Goal: Task Accomplishment & Management: Manage account settings

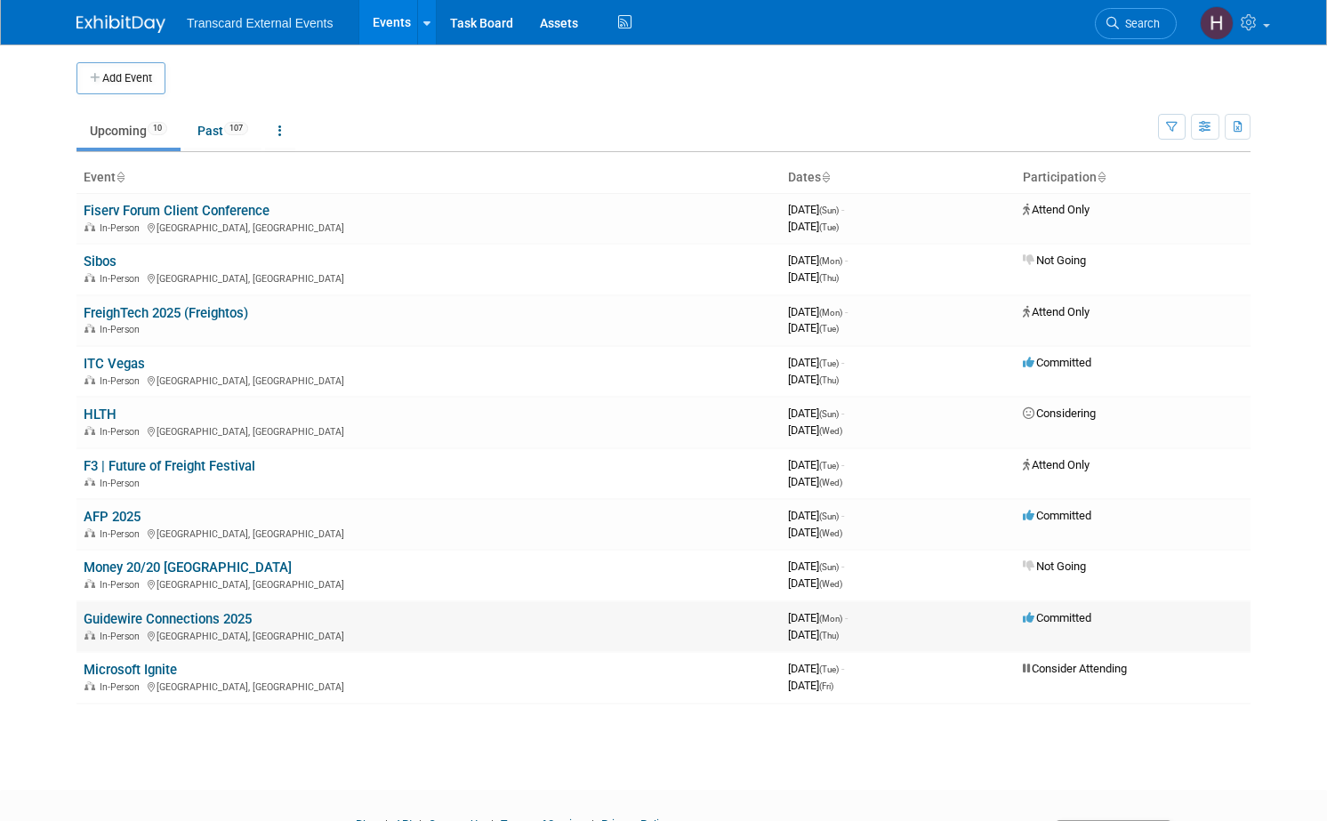
click at [131, 615] on link "Guidewire Connections 2025" at bounding box center [168, 619] width 168 height 16
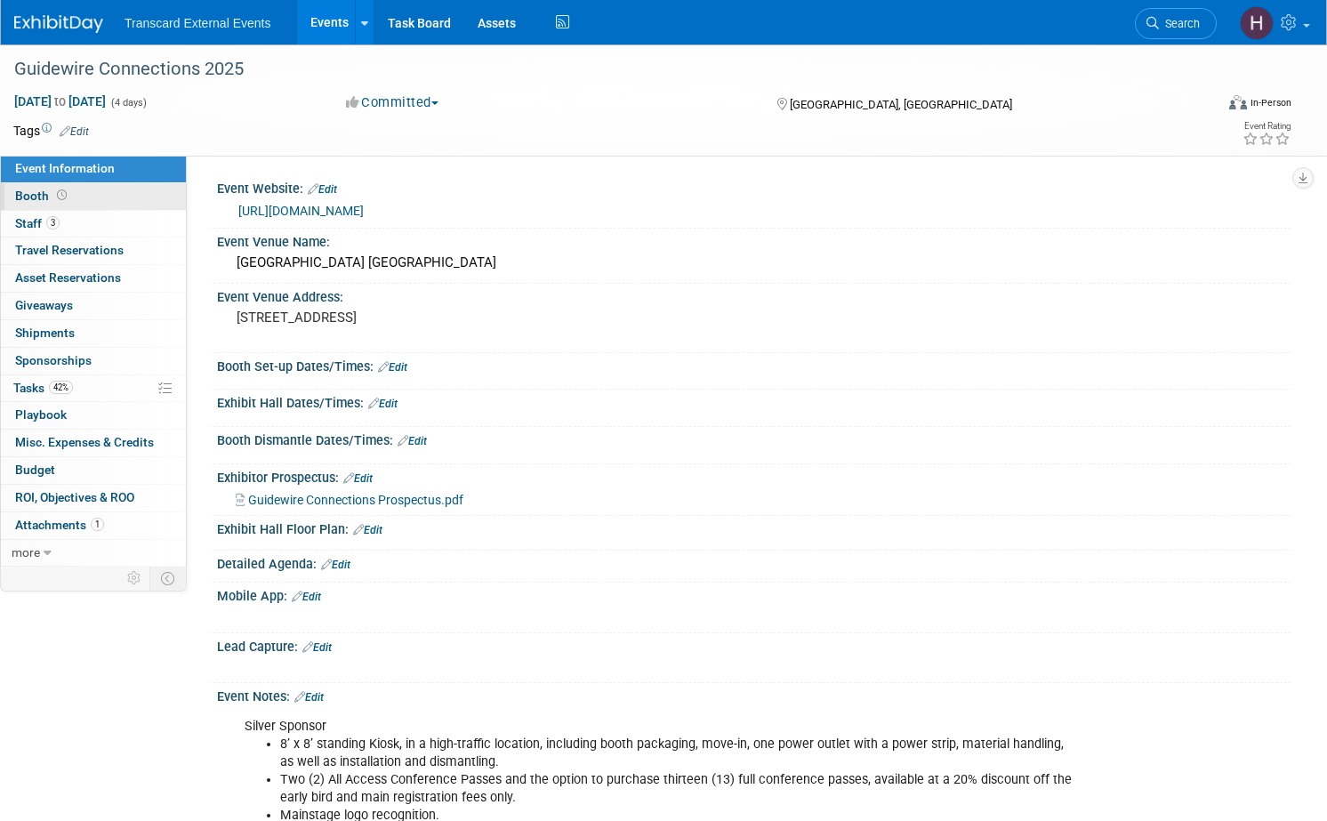
click at [131, 198] on link "Booth" at bounding box center [93, 196] width 185 height 27
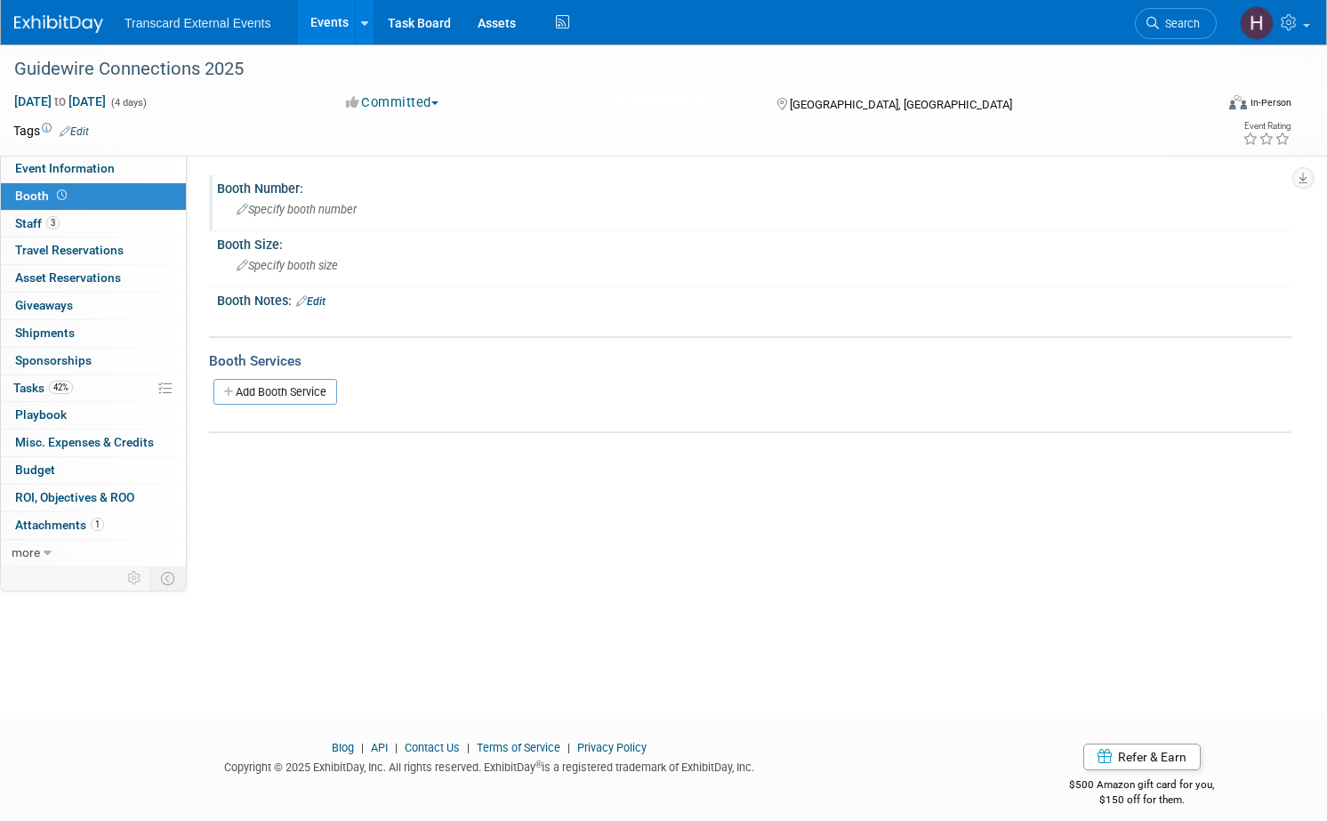
click at [336, 214] on span "Specify booth number" at bounding box center [297, 209] width 120 height 13
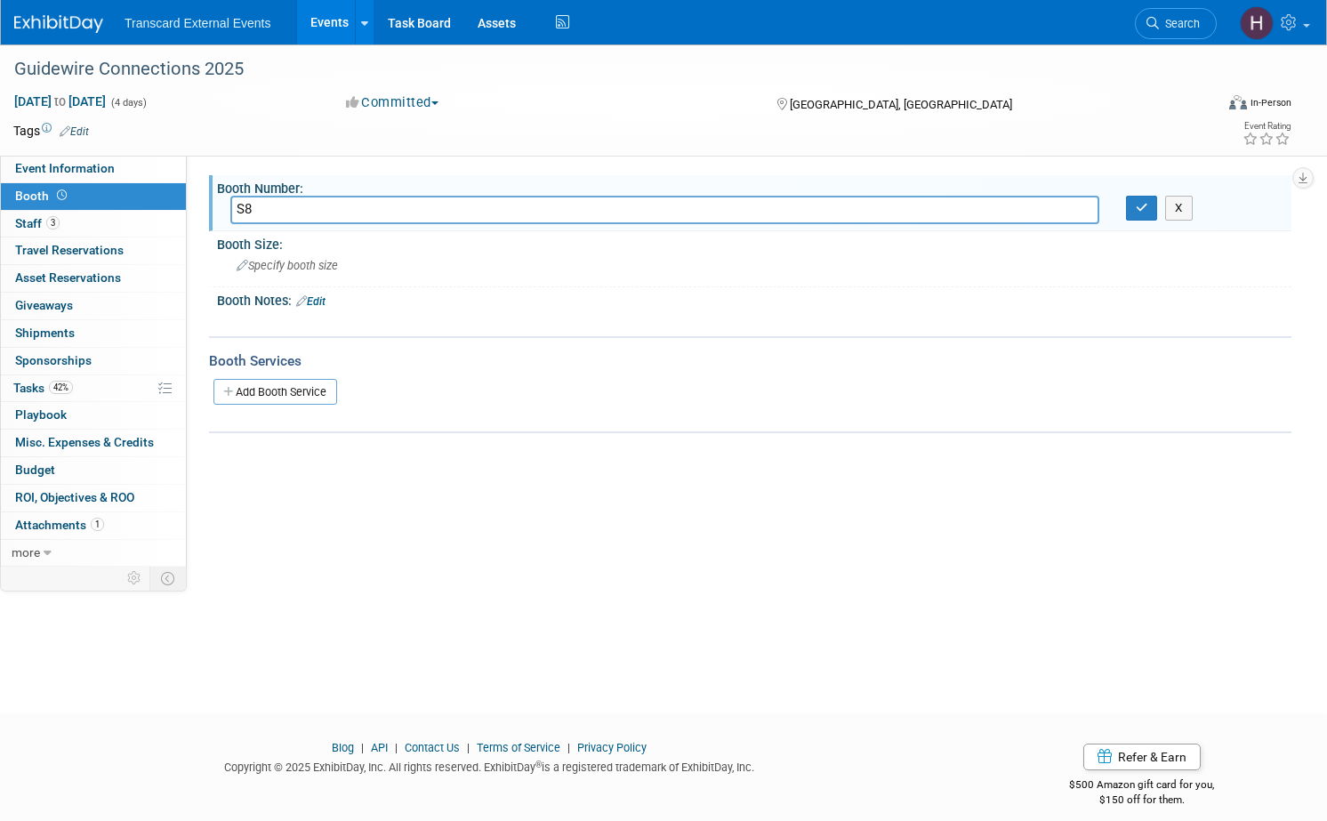
type input "S8"
click at [329, 266] on span "Specify booth size" at bounding box center [287, 265] width 101 height 13
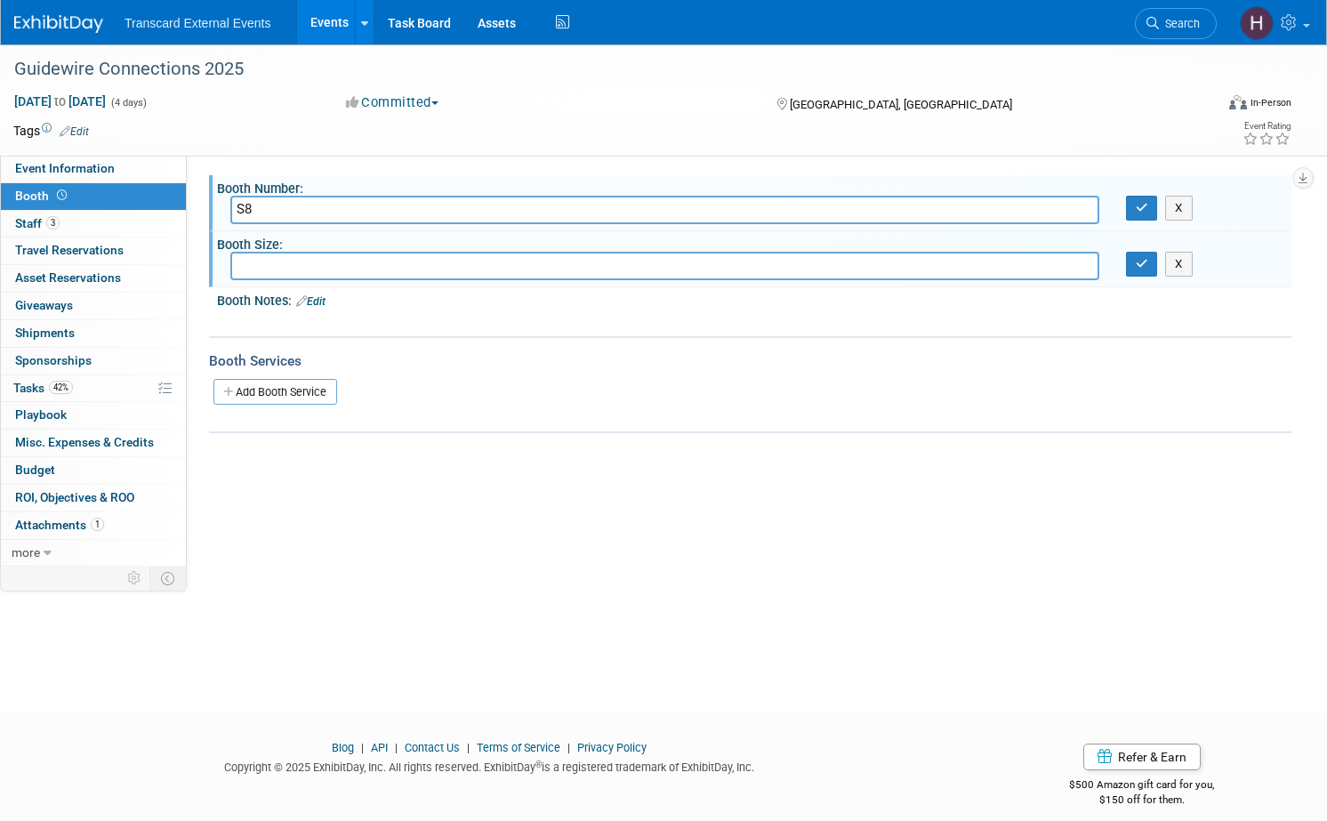
click at [321, 300] on link "Edit" at bounding box center [310, 301] width 29 height 12
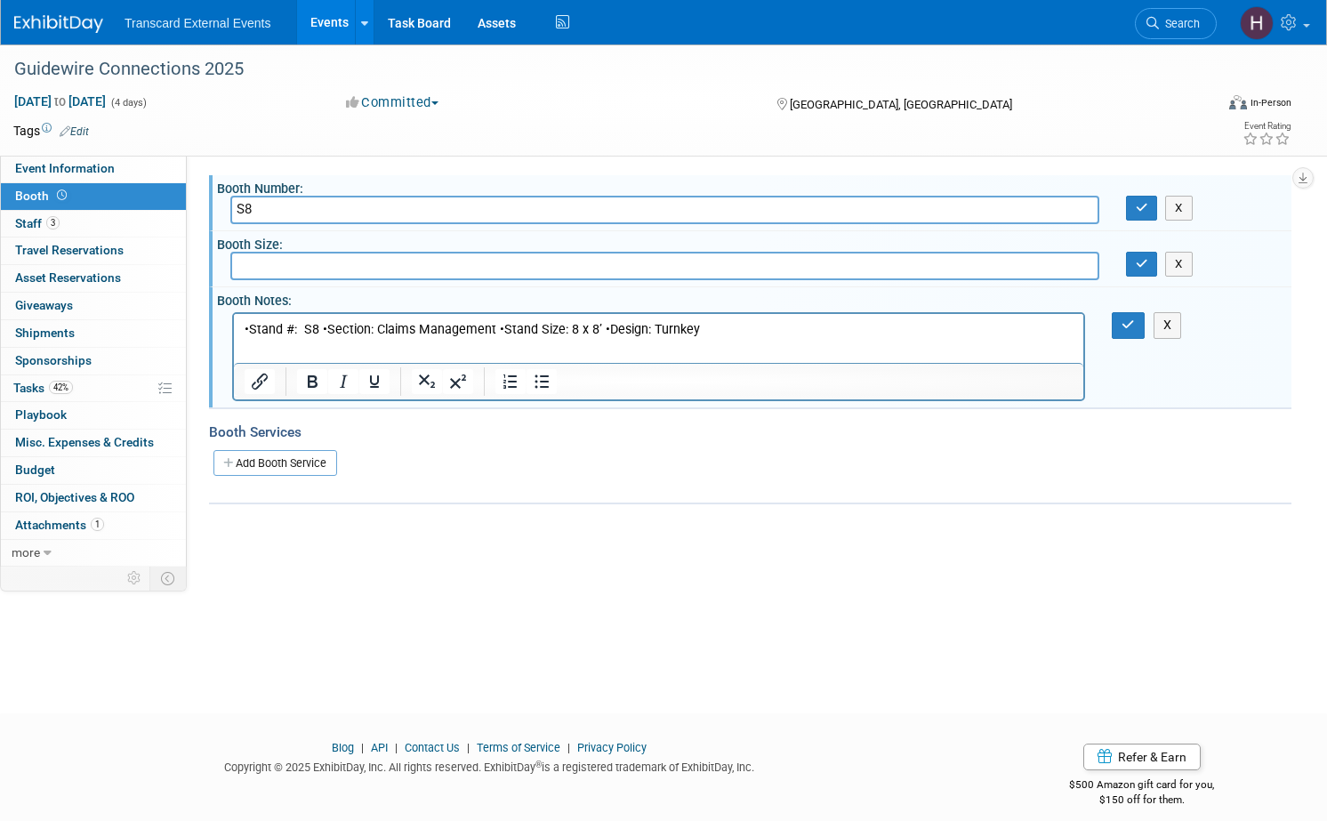
click at [248, 333] on p "•Stand #: S8 •Section: Claims Management •Stand Size: 8 x 8’ •Design: Turnkey" at bounding box center [659, 330] width 829 height 18
click at [321, 327] on p "Stand #: S8 •Section: Claims Management •Stand Size: 8 x 8’ •Design: Turnkey" at bounding box center [659, 330] width 829 height 18
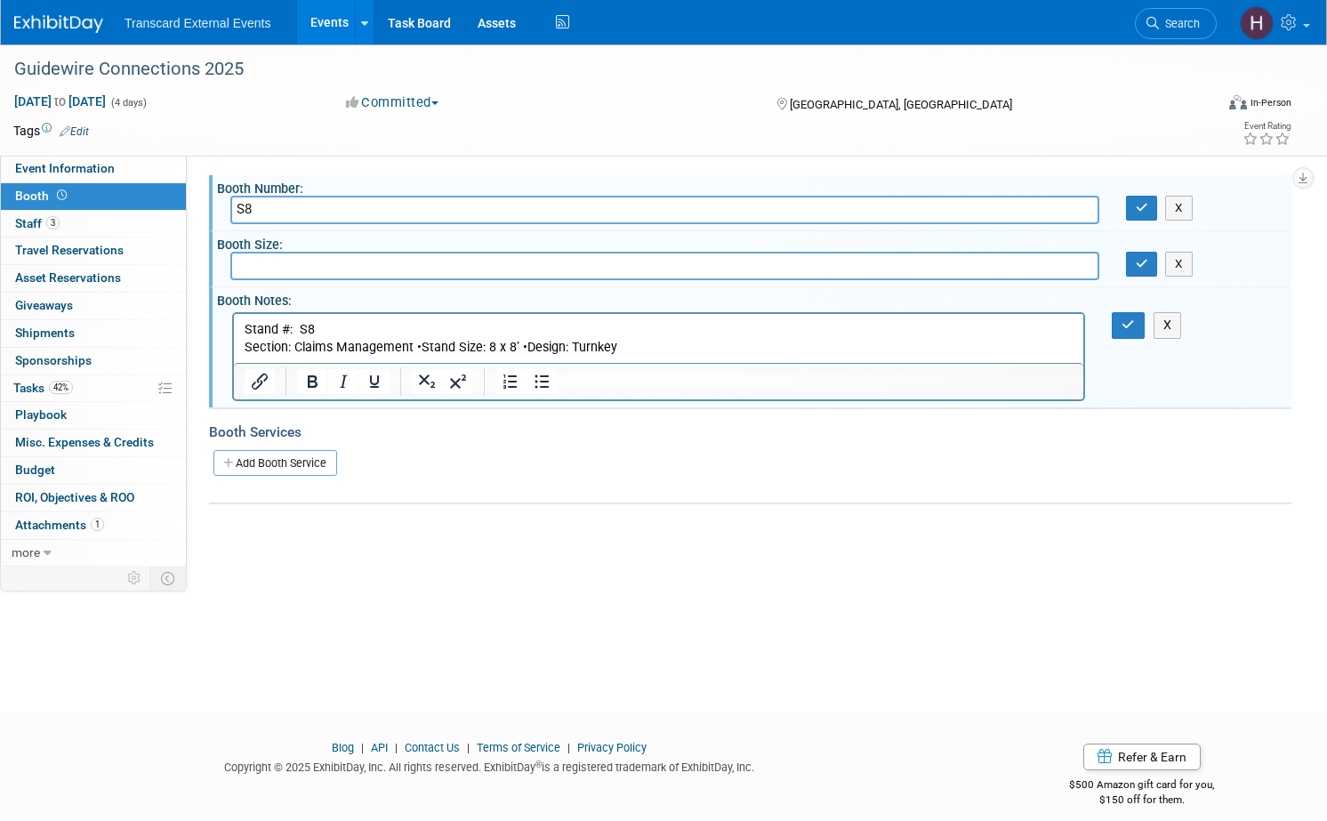
click at [420, 349] on p "Section: Claims Management •Stand Size: 8 x 8’ •Design: Turnkey" at bounding box center [659, 348] width 829 height 18
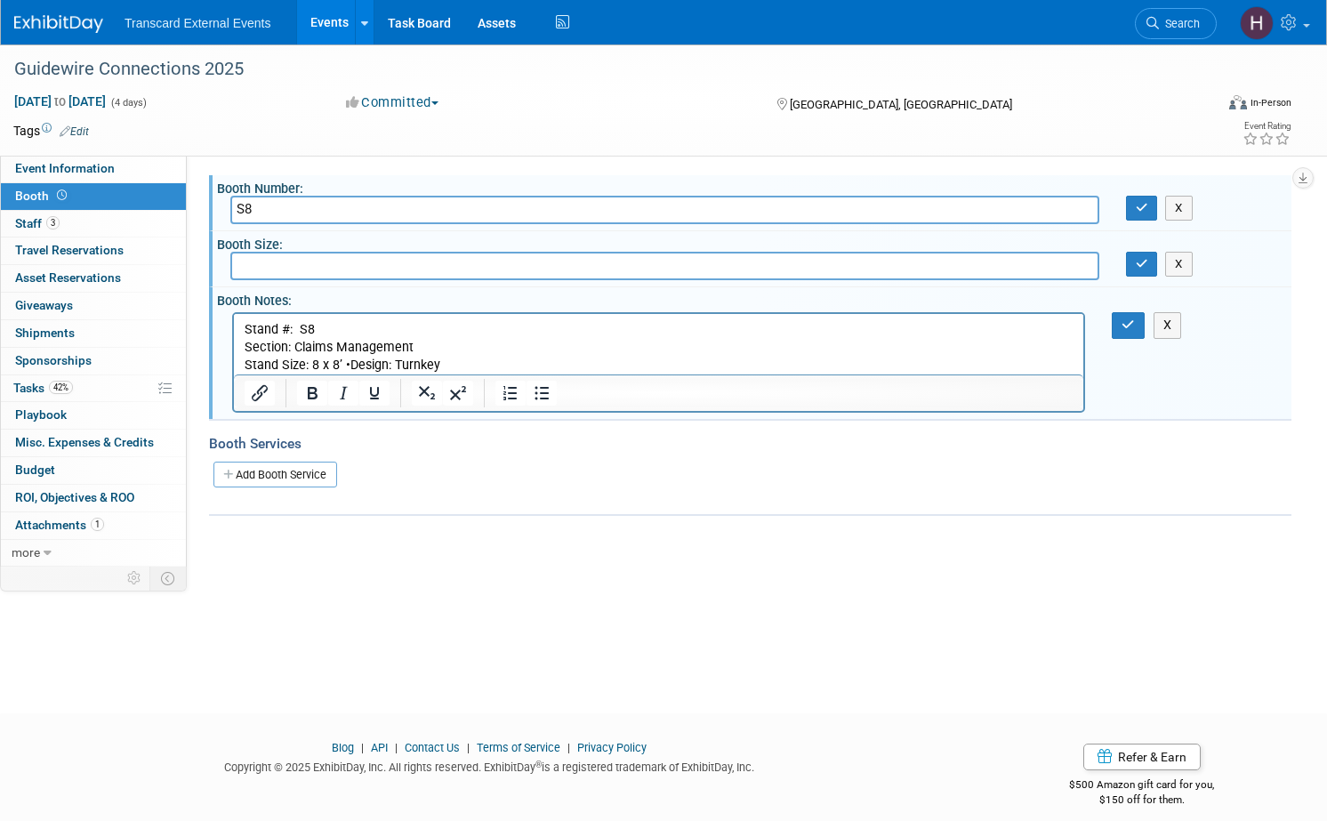
click at [349, 364] on p "Stand Size: 8 x 8’ •Design: Turnkey" at bounding box center [659, 366] width 829 height 18
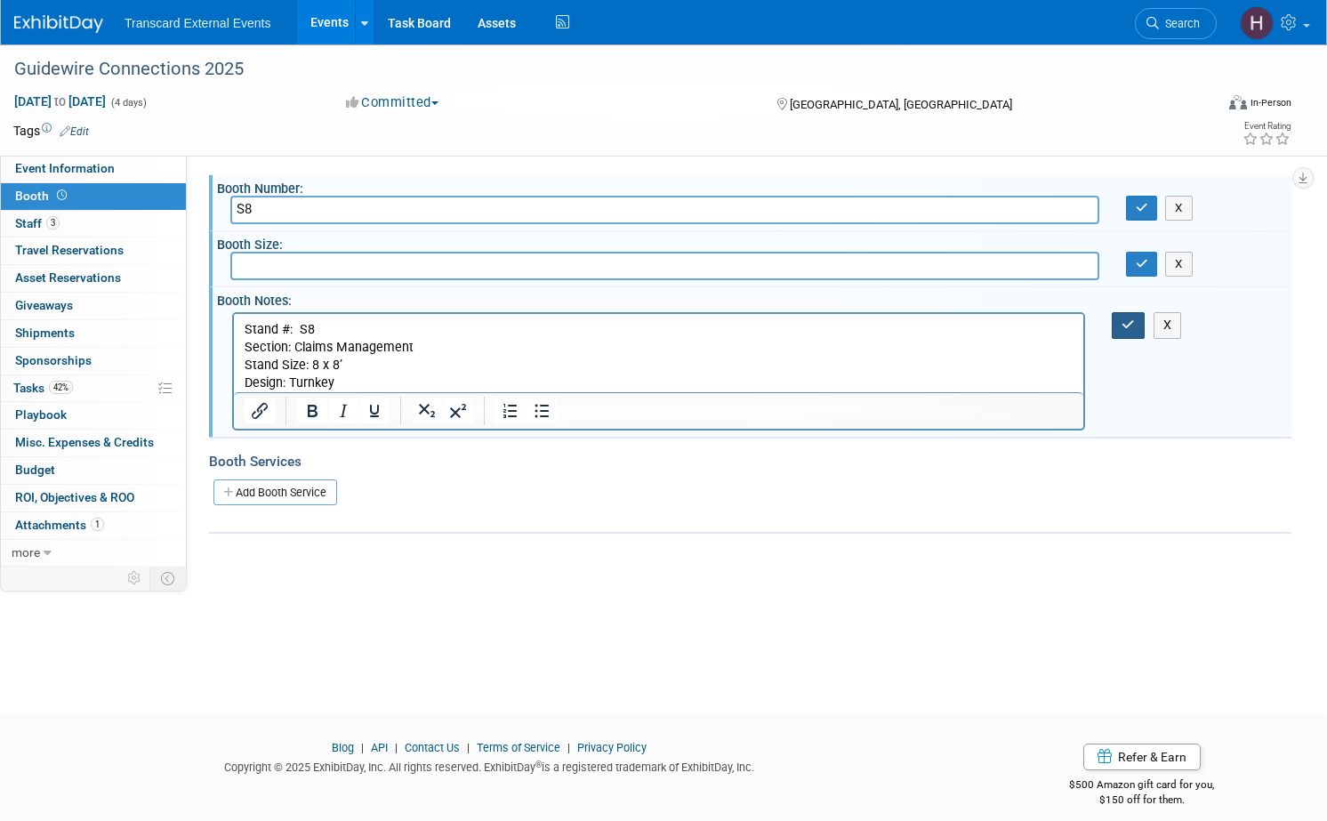
click at [1131, 324] on icon "button" at bounding box center [1127, 324] width 13 height 12
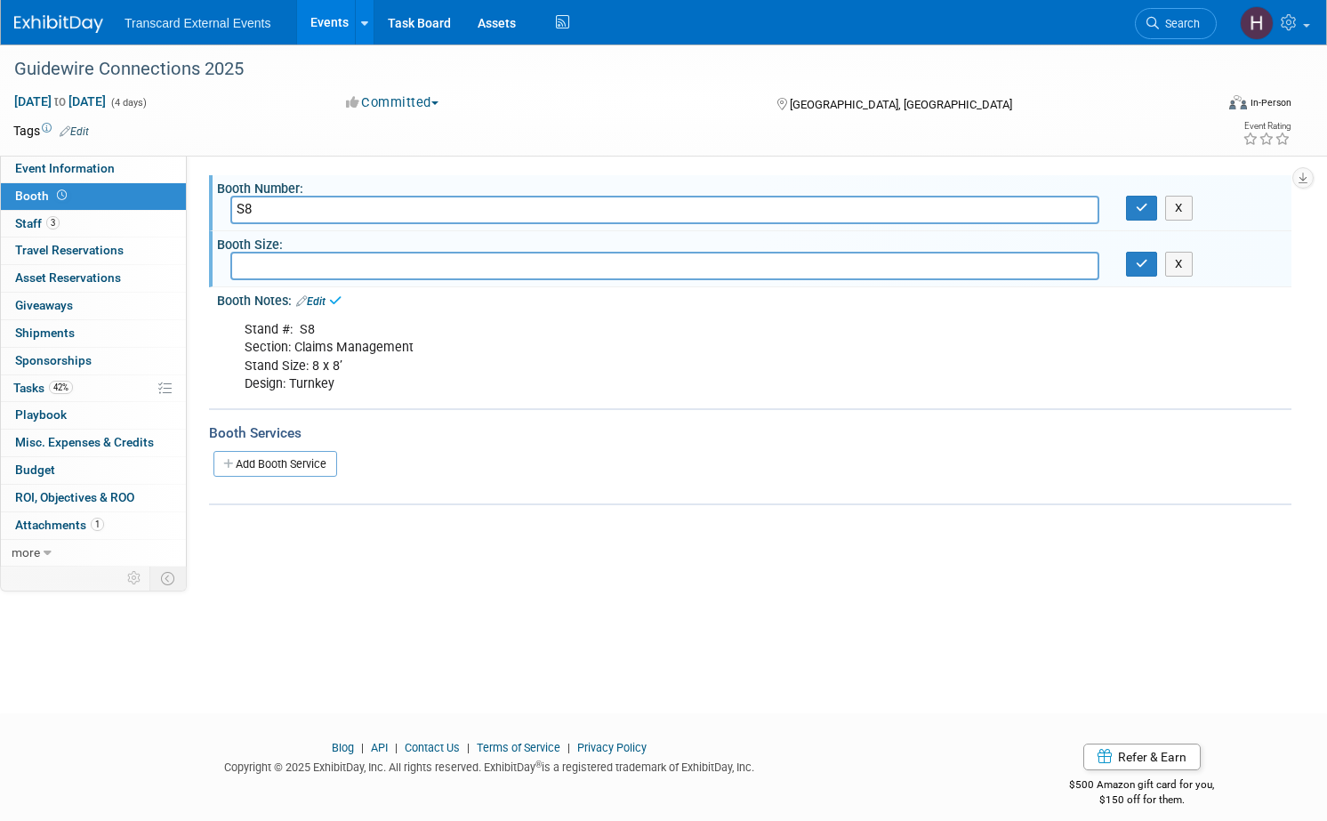
click at [382, 365] on div "Stand #: S8 Section: Claims Management Stand Size: 8 x 8’ Design: Turnkey" at bounding box center [658, 356] width 853 height 89
drag, startPoint x: 373, startPoint y: 367, endPoint x: 218, endPoint y: 366, distance: 154.7
click at [218, 366] on div "Stand #: S8 Section: Claims Management Stand Size: 8 x 8’ Design: Turnkey X" at bounding box center [754, 355] width 1074 height 95
click at [339, 258] on input "text" at bounding box center [664, 266] width 869 height 28
type input "8 x 8'"
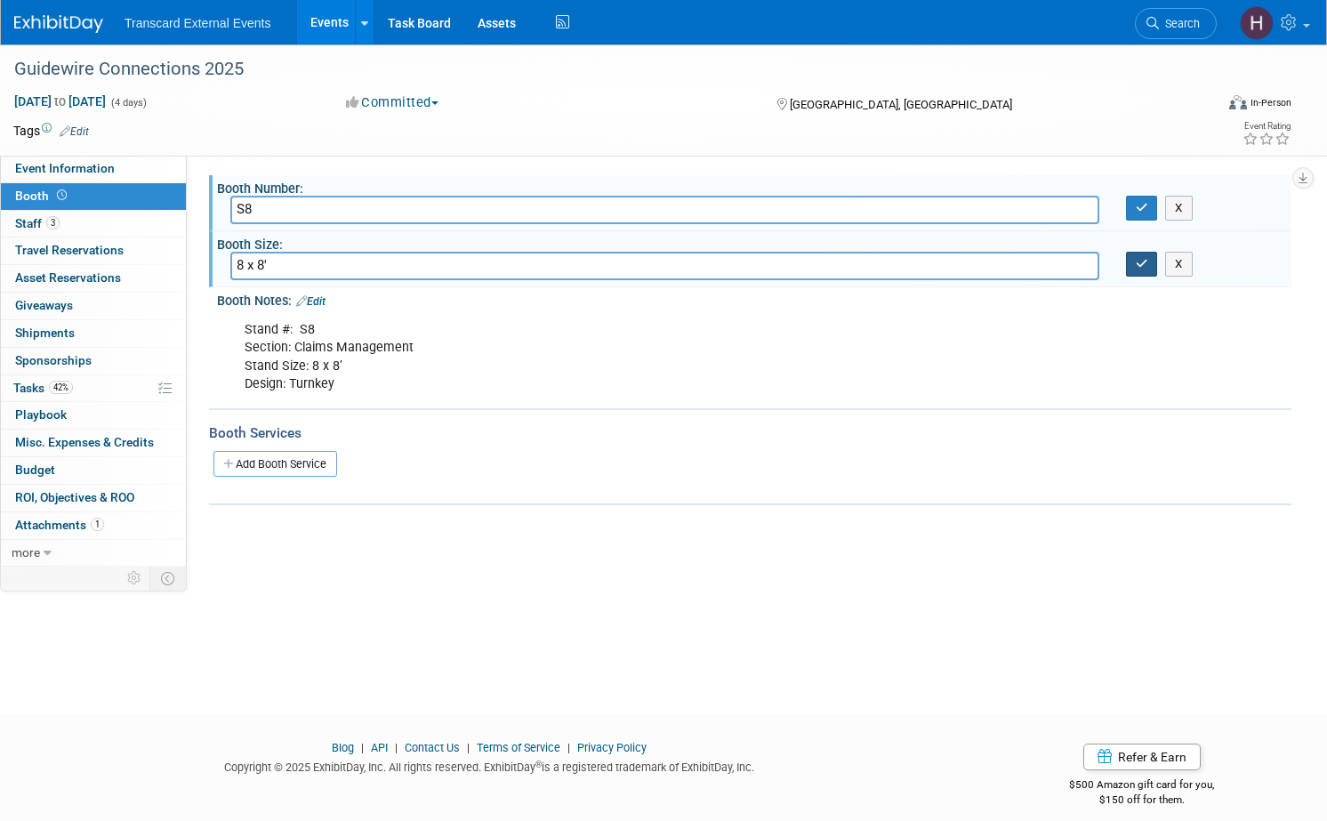
click at [1148, 268] on button "button" at bounding box center [1142, 264] width 32 height 25
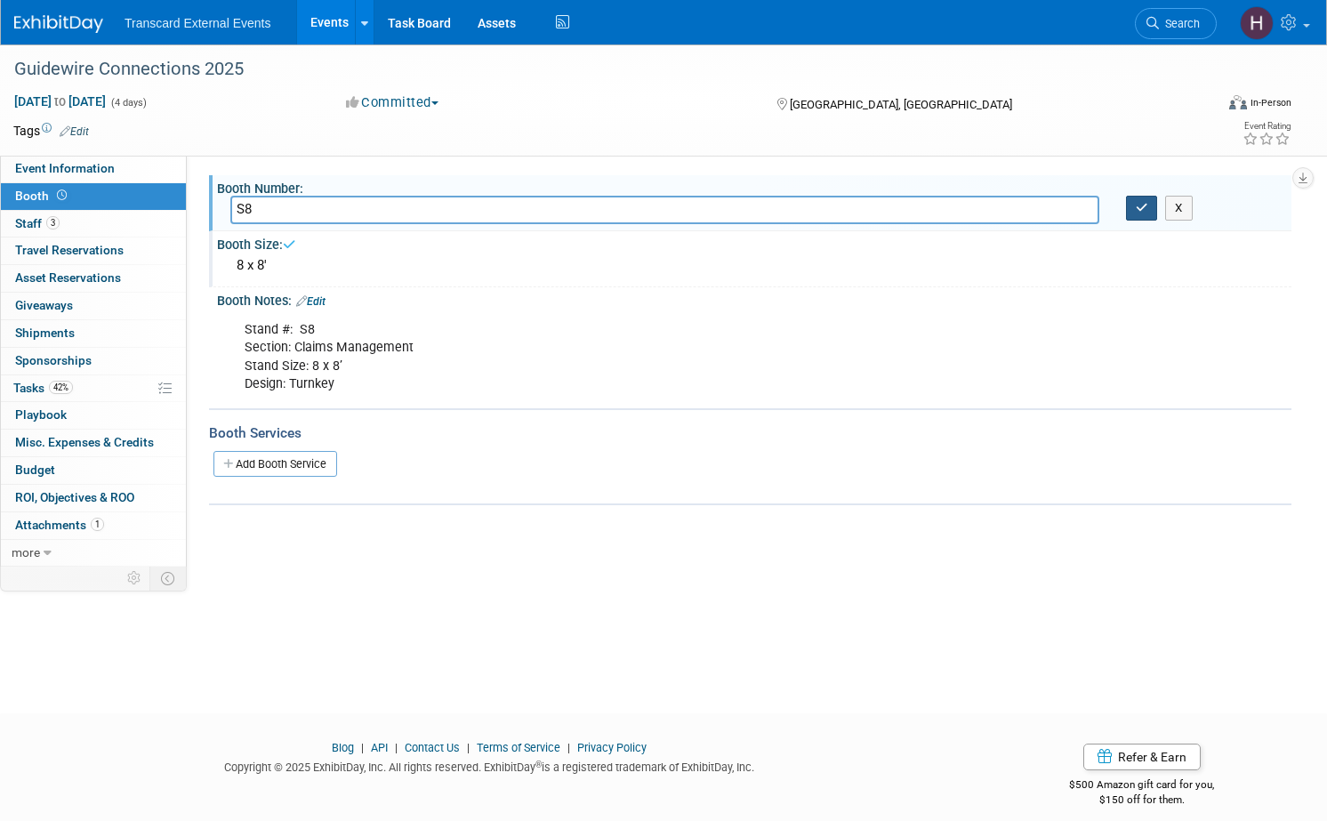
click at [1147, 208] on button "button" at bounding box center [1142, 208] width 32 height 25
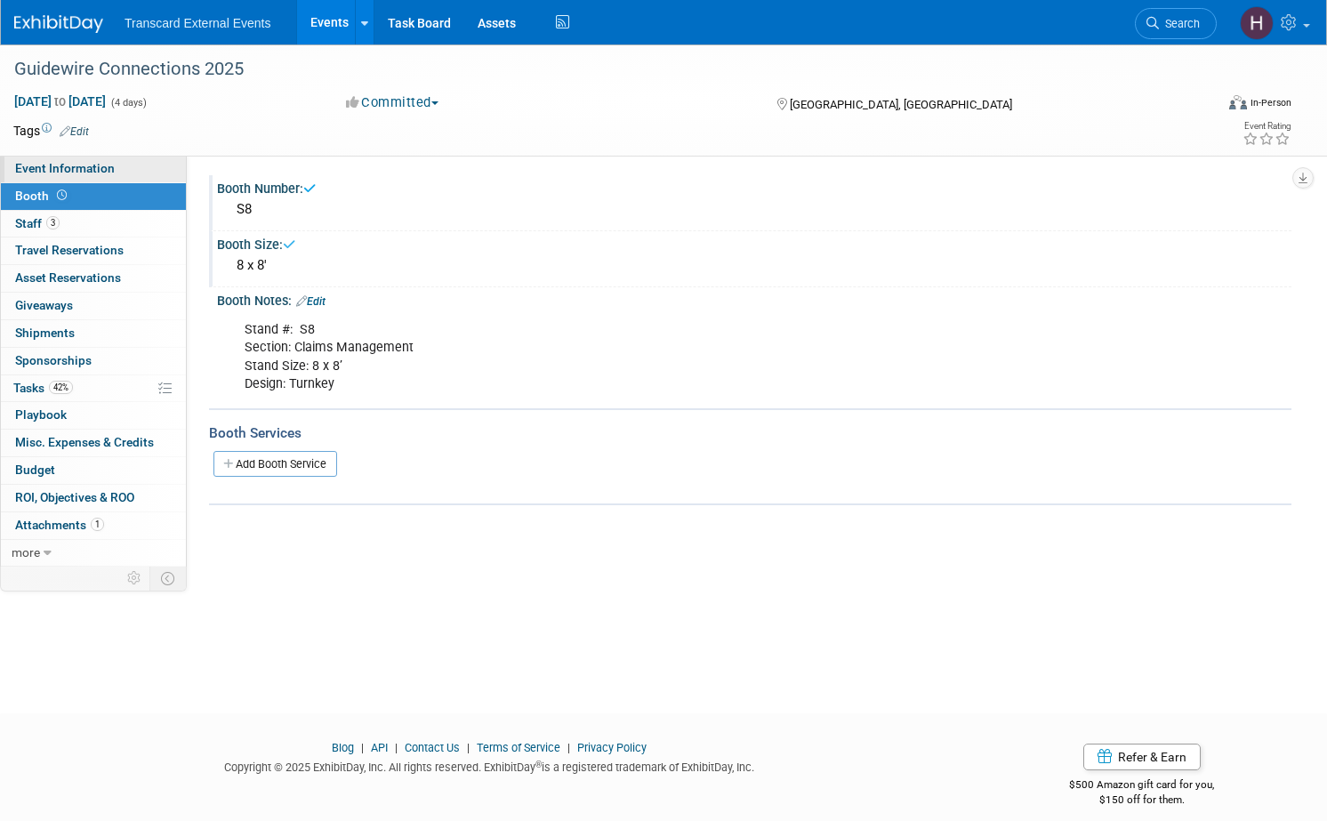
click at [102, 172] on span "Event Information" at bounding box center [65, 168] width 100 height 14
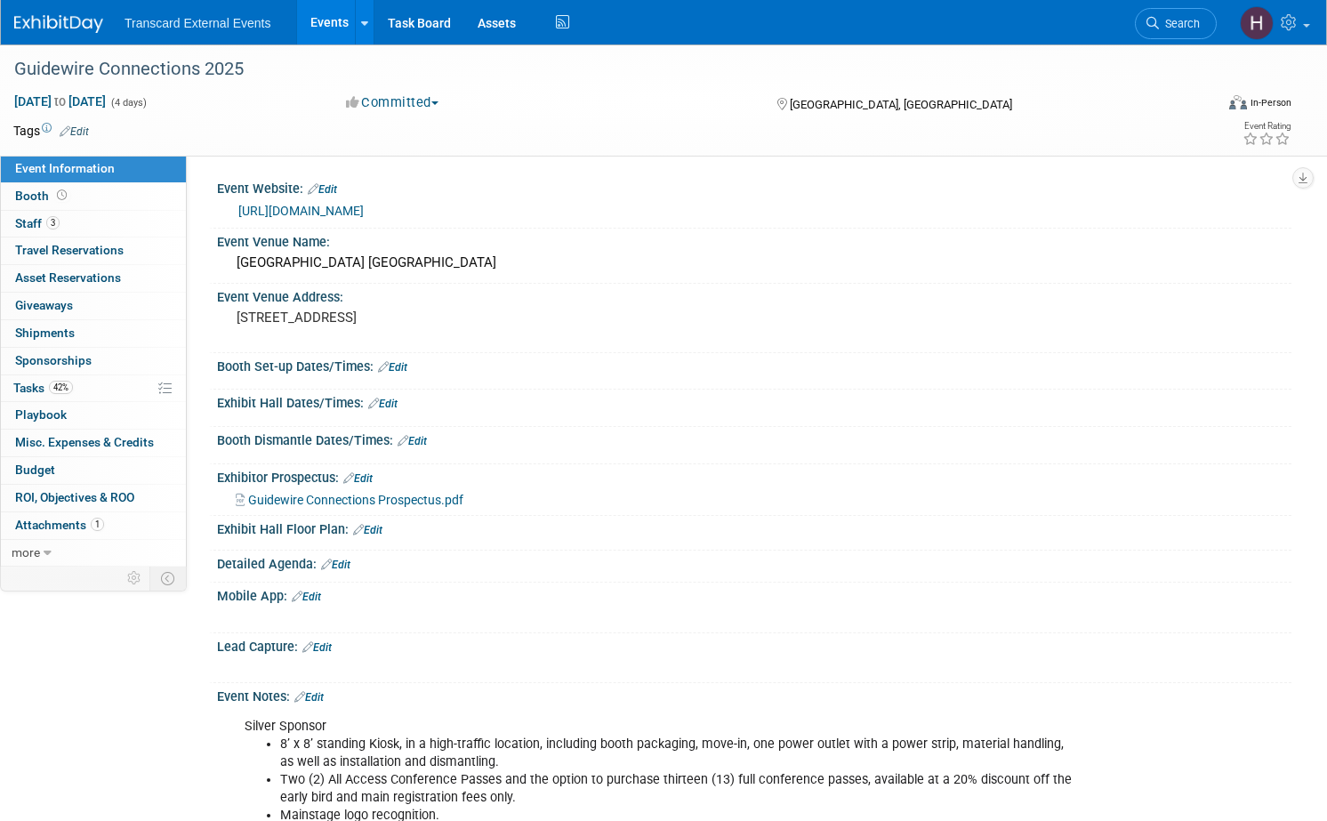
click at [72, 38] on div "Transcard External Events Events Add Event Bulk Upload Events Shareable Event B…" at bounding box center [652, 22] width 1276 height 44
click at [80, 28] on img at bounding box center [58, 24] width 89 height 18
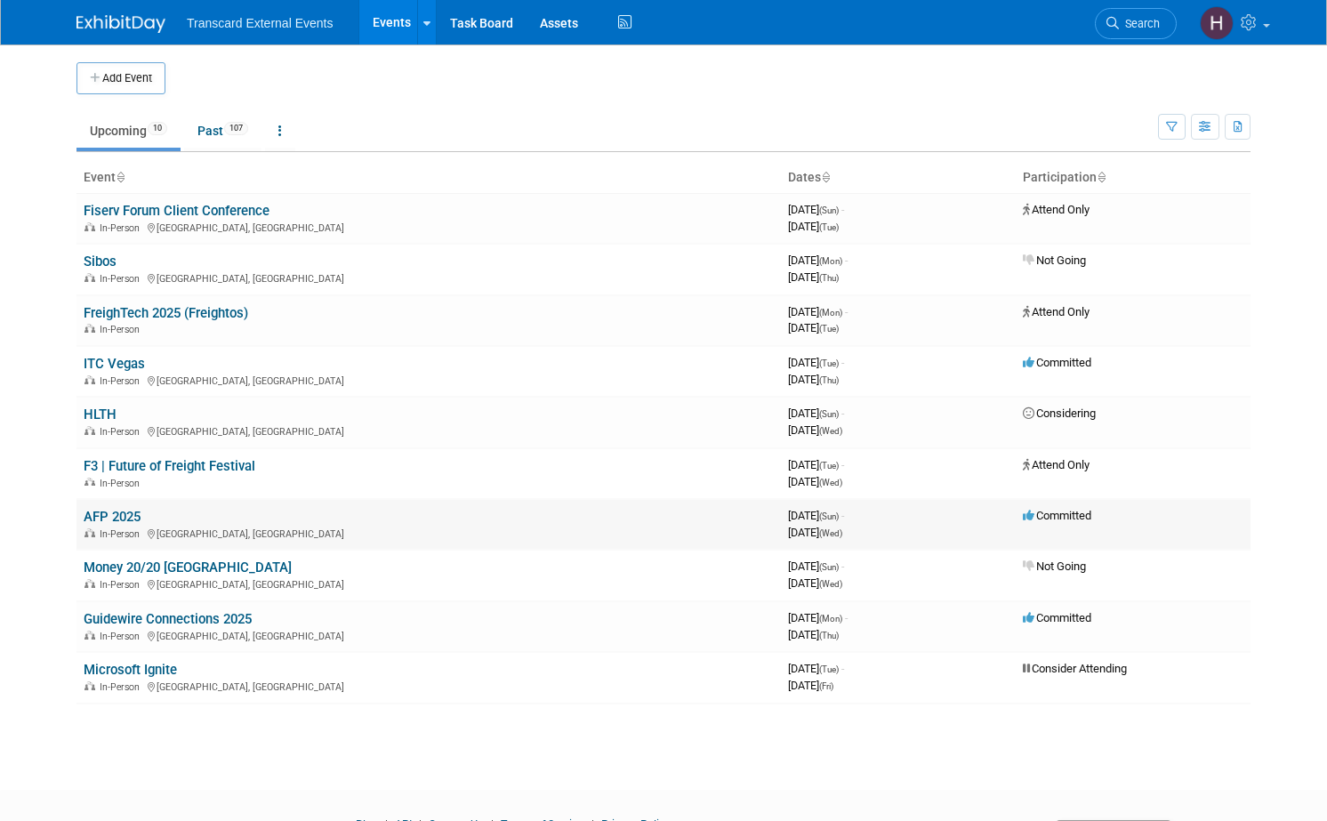
click at [121, 511] on link "AFP 2025" at bounding box center [112, 517] width 57 height 16
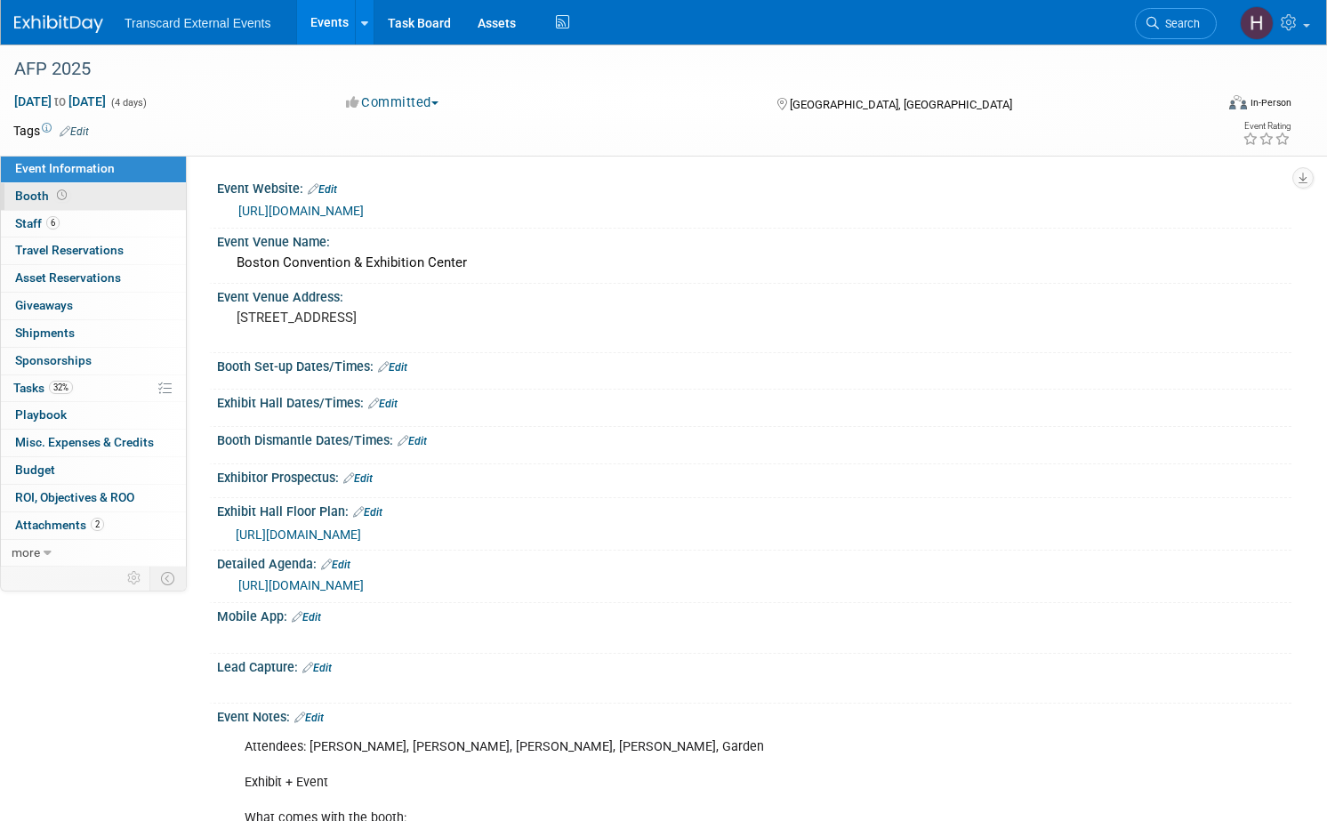
click at [69, 197] on link "Booth" at bounding box center [93, 196] width 185 height 27
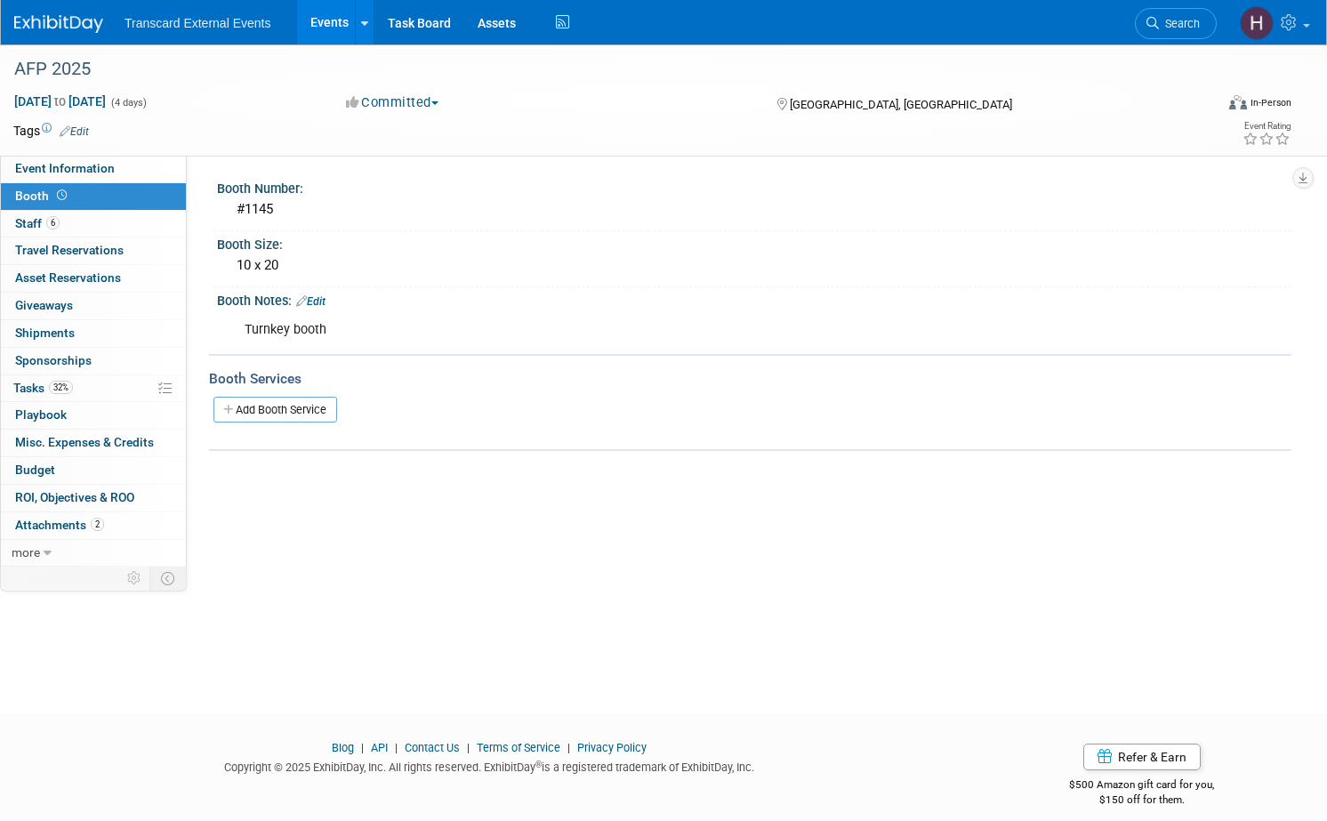
click at [61, 29] on img at bounding box center [58, 24] width 89 height 18
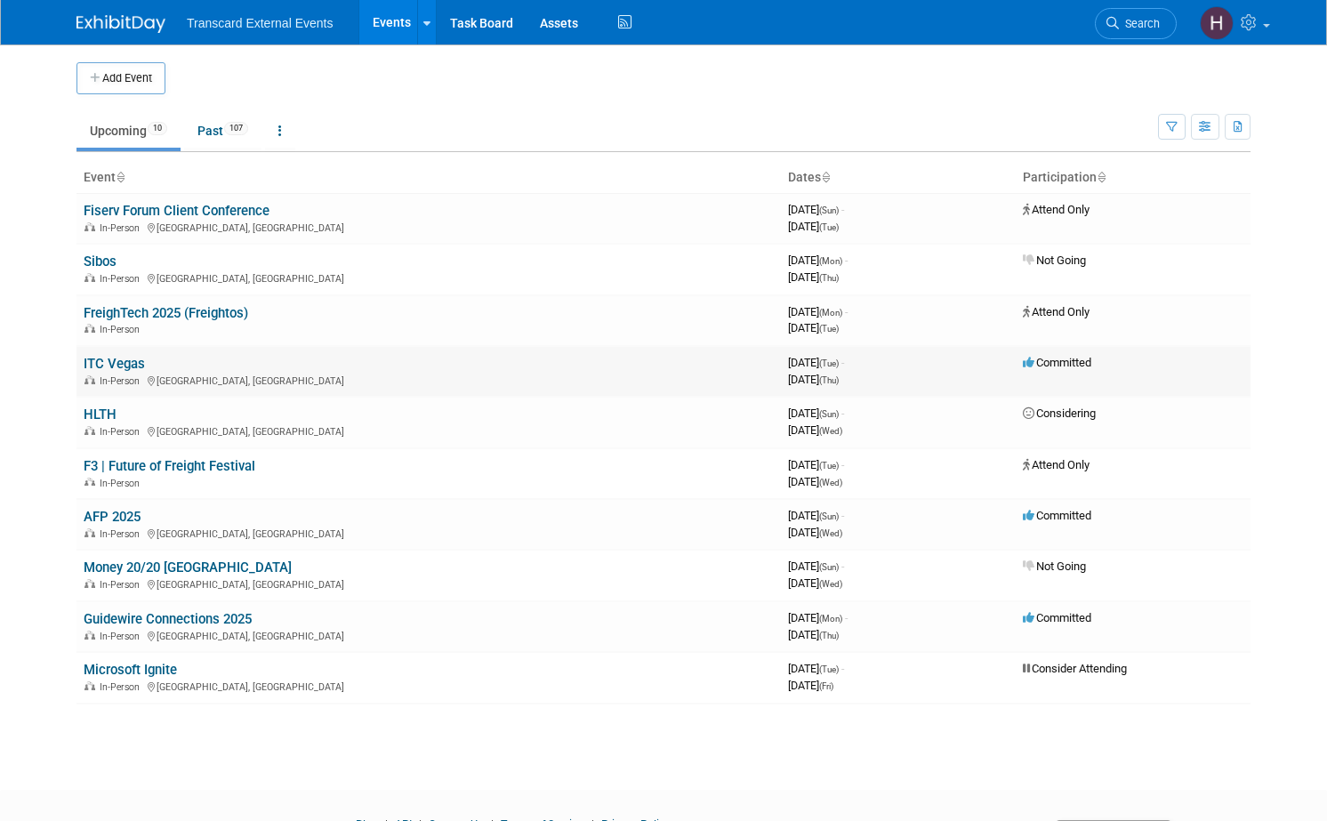
click at [128, 363] on link "ITC Vegas" at bounding box center [114, 364] width 61 height 16
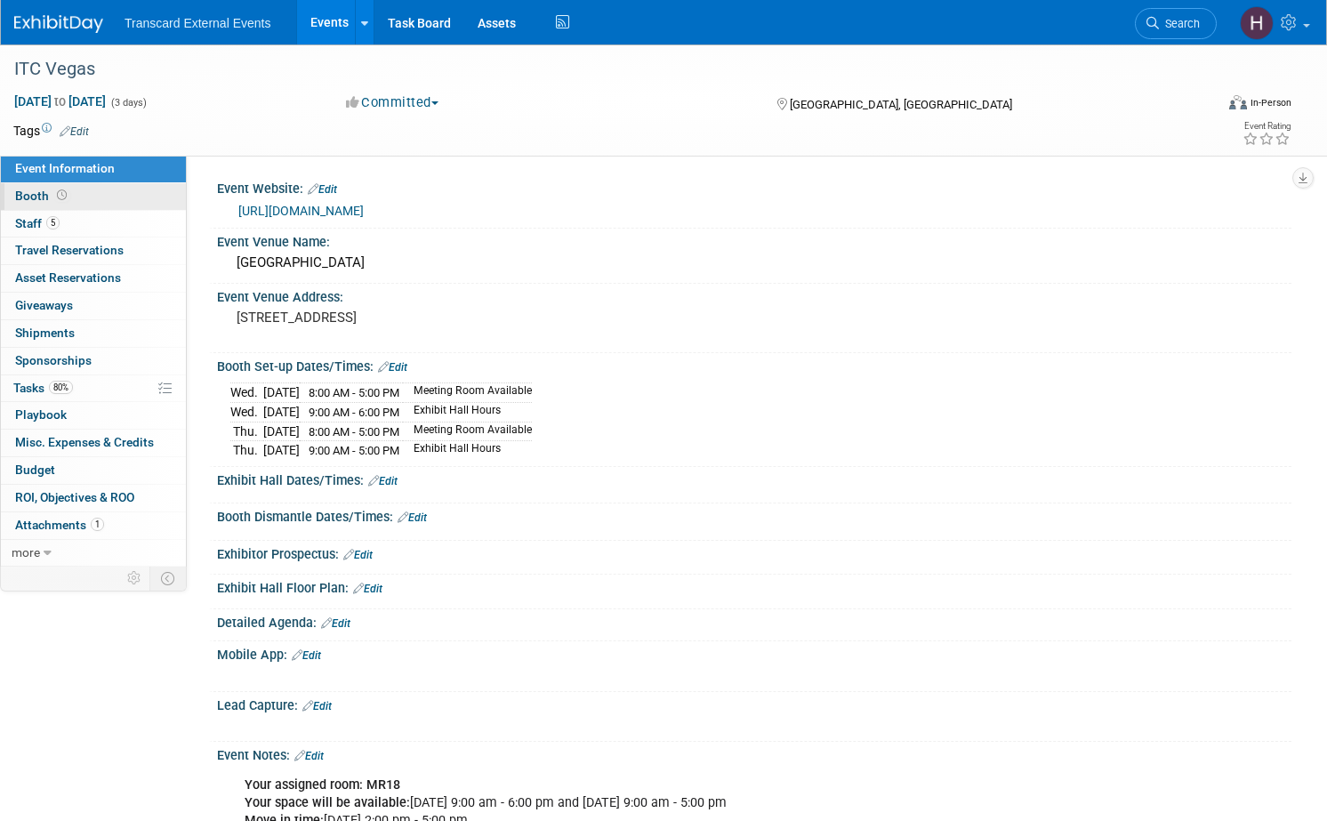
click at [126, 201] on link "Booth" at bounding box center [93, 196] width 185 height 27
